Goal: Task Accomplishment & Management: Use online tool/utility

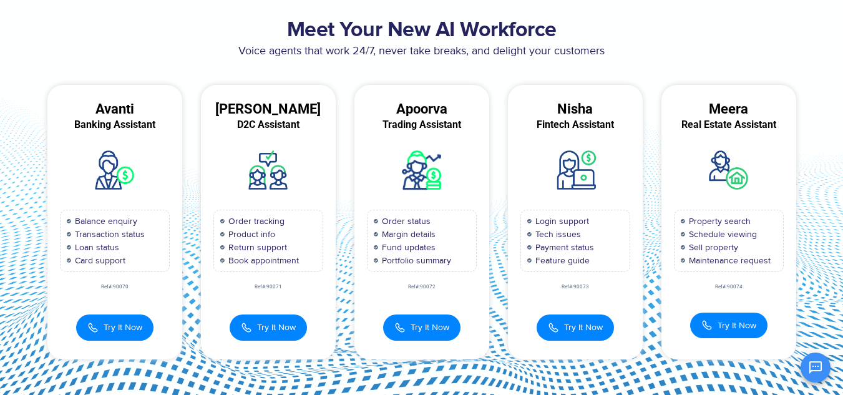
scroll to position [9, 0]
click at [288, 324] on span "Try It Now" at bounding box center [276, 325] width 39 height 13
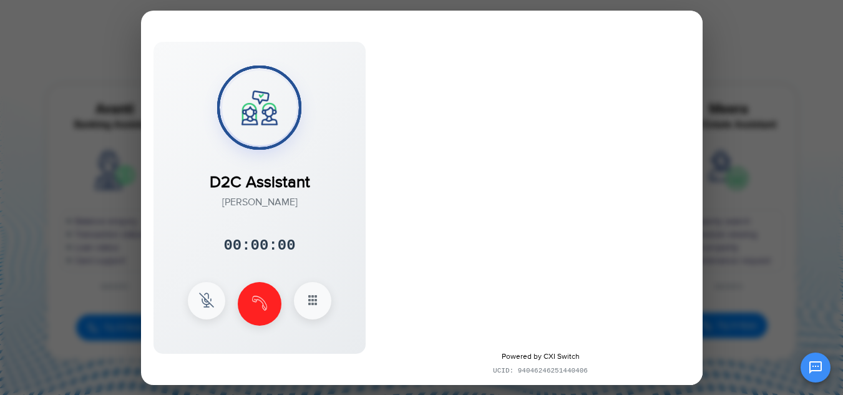
scroll to position [0, 0]
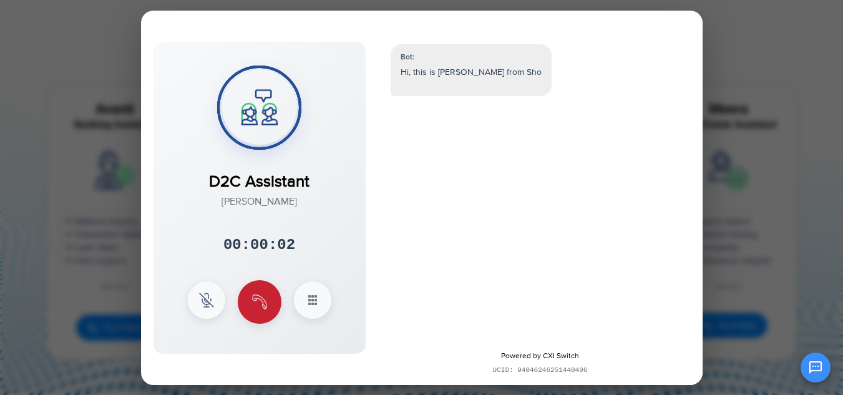
click at [265, 313] on button at bounding box center [260, 302] width 44 height 44
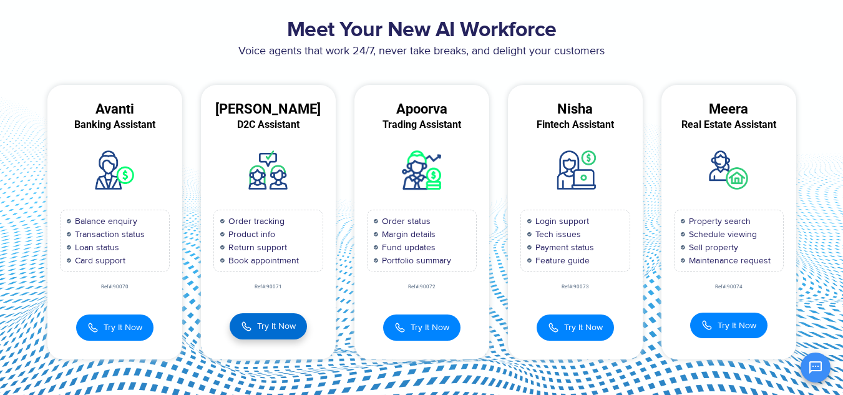
click at [259, 332] on span "Try It Now" at bounding box center [276, 325] width 39 height 13
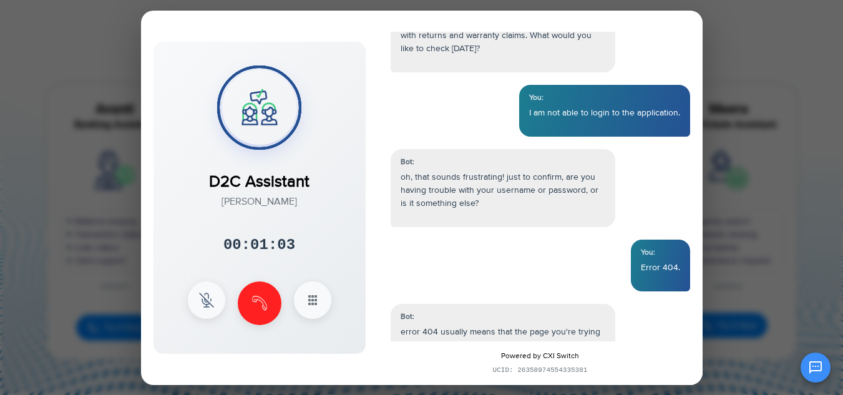
scroll to position [75, 0]
click at [744, 32] on div at bounding box center [421, 197] width 843 height 395
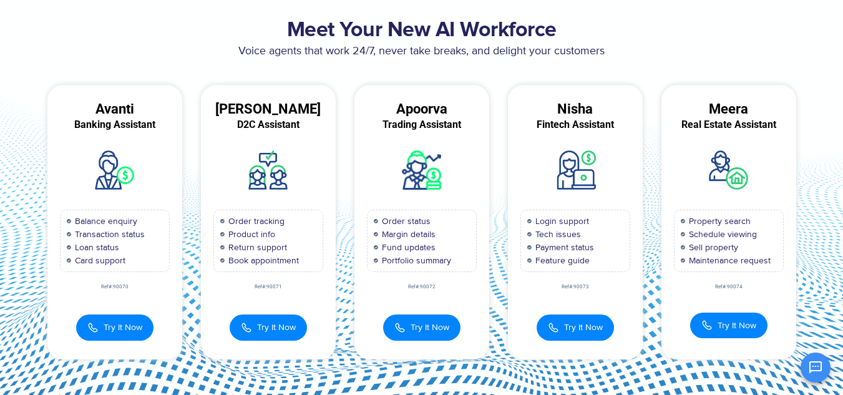
click at [639, 55] on p "Voice agents that work 24/7, never take breaks, and delight your customers" at bounding box center [421, 51] width 767 height 17
drag, startPoint x: 594, startPoint y: 260, endPoint x: 533, endPoint y: 226, distance: 70.3
click at [533, 226] on ul "Login support Tech issues Payment status Feature guide" at bounding box center [575, 241] width 96 height 52
click at [563, 234] on span "Tech issues" at bounding box center [556, 234] width 49 height 13
drag, startPoint x: 594, startPoint y: 259, endPoint x: 535, endPoint y: 218, distance: 72.2
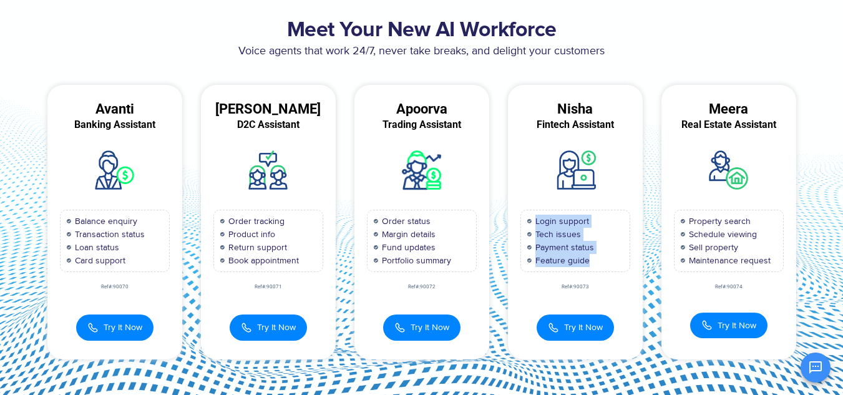
click at [535, 218] on ul "Login support Tech issues Payment status Feature guide" at bounding box center [575, 241] width 96 height 52
click at [535, 218] on span "Login support" at bounding box center [560, 221] width 57 height 13
drag, startPoint x: 588, startPoint y: 258, endPoint x: 538, endPoint y: 223, distance: 60.4
click at [538, 223] on ul "Login support Tech issues Payment status Feature guide" at bounding box center [575, 241] width 96 height 52
click at [538, 223] on span "Login support" at bounding box center [560, 221] width 57 height 13
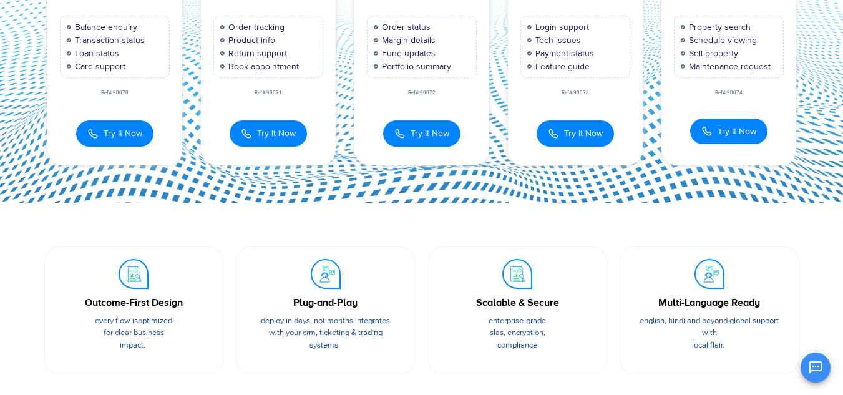
scroll to position [0, 0]
